Goal: Find specific page/section

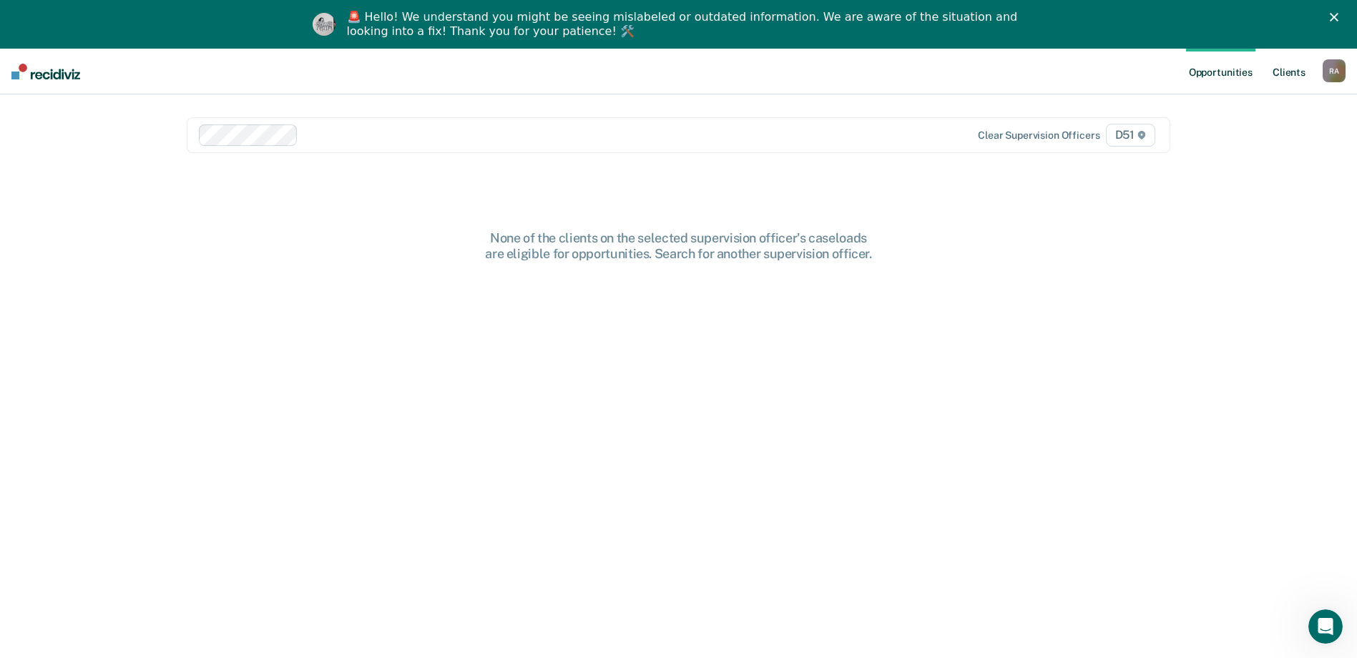
click at [1295, 70] on link "Client s" at bounding box center [1288, 72] width 39 height 46
